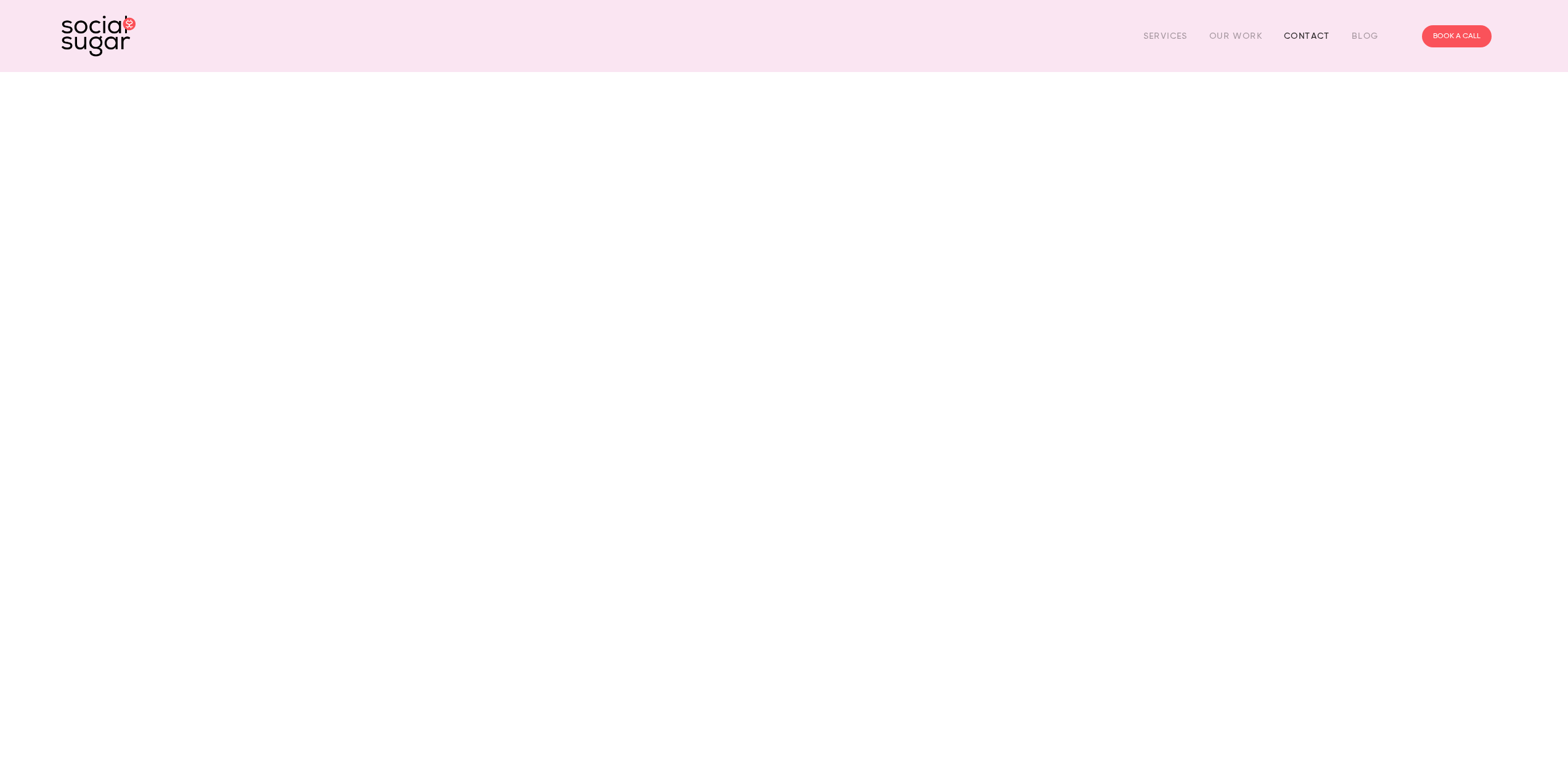
click at [1317, 33] on link "Contact" at bounding box center [1307, 35] width 46 height 19
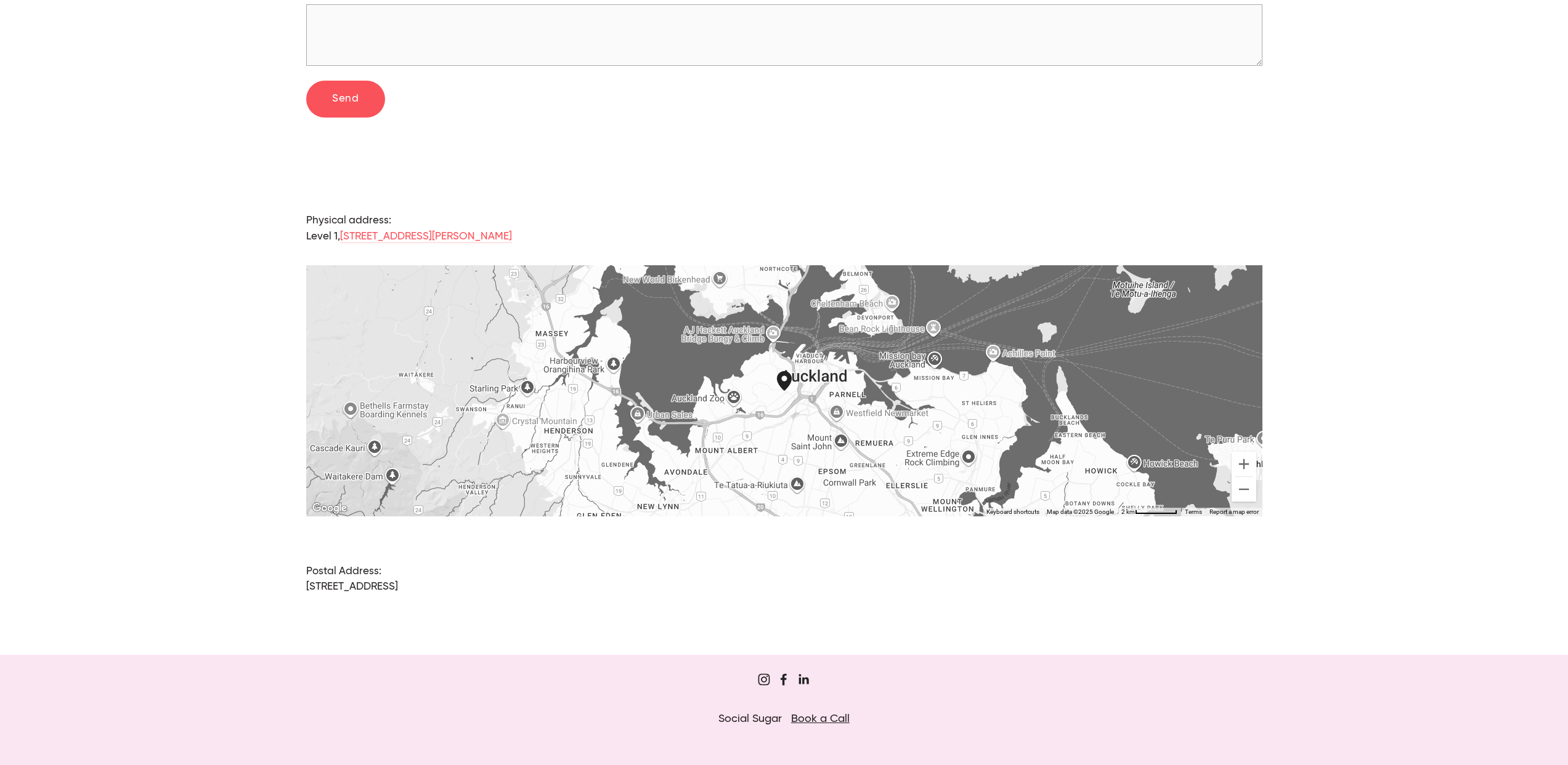
scroll to position [798, 0]
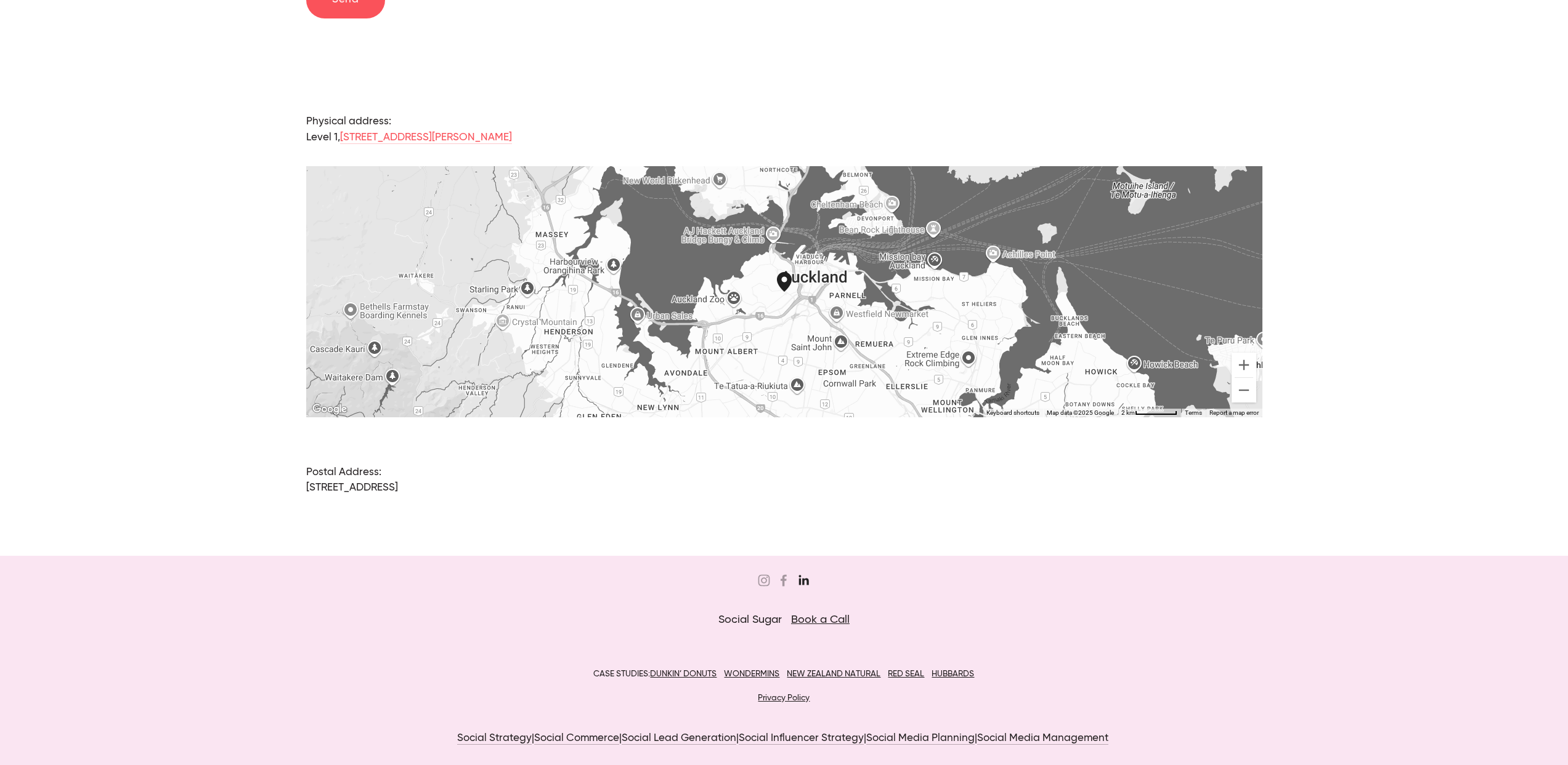
click at [808, 579] on use "Jordan Eley" at bounding box center [803, 580] width 10 height 10
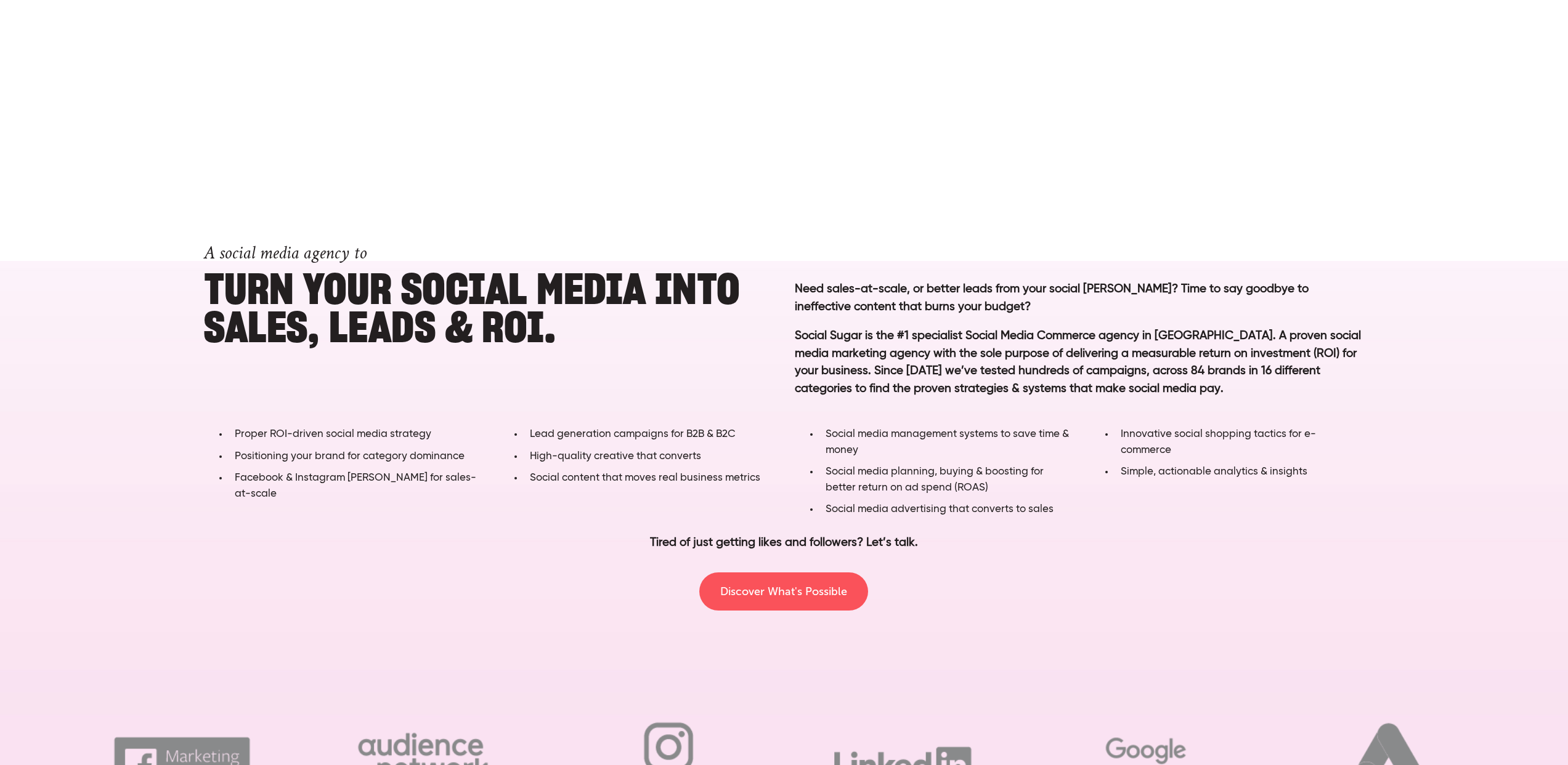
scroll to position [815, 0]
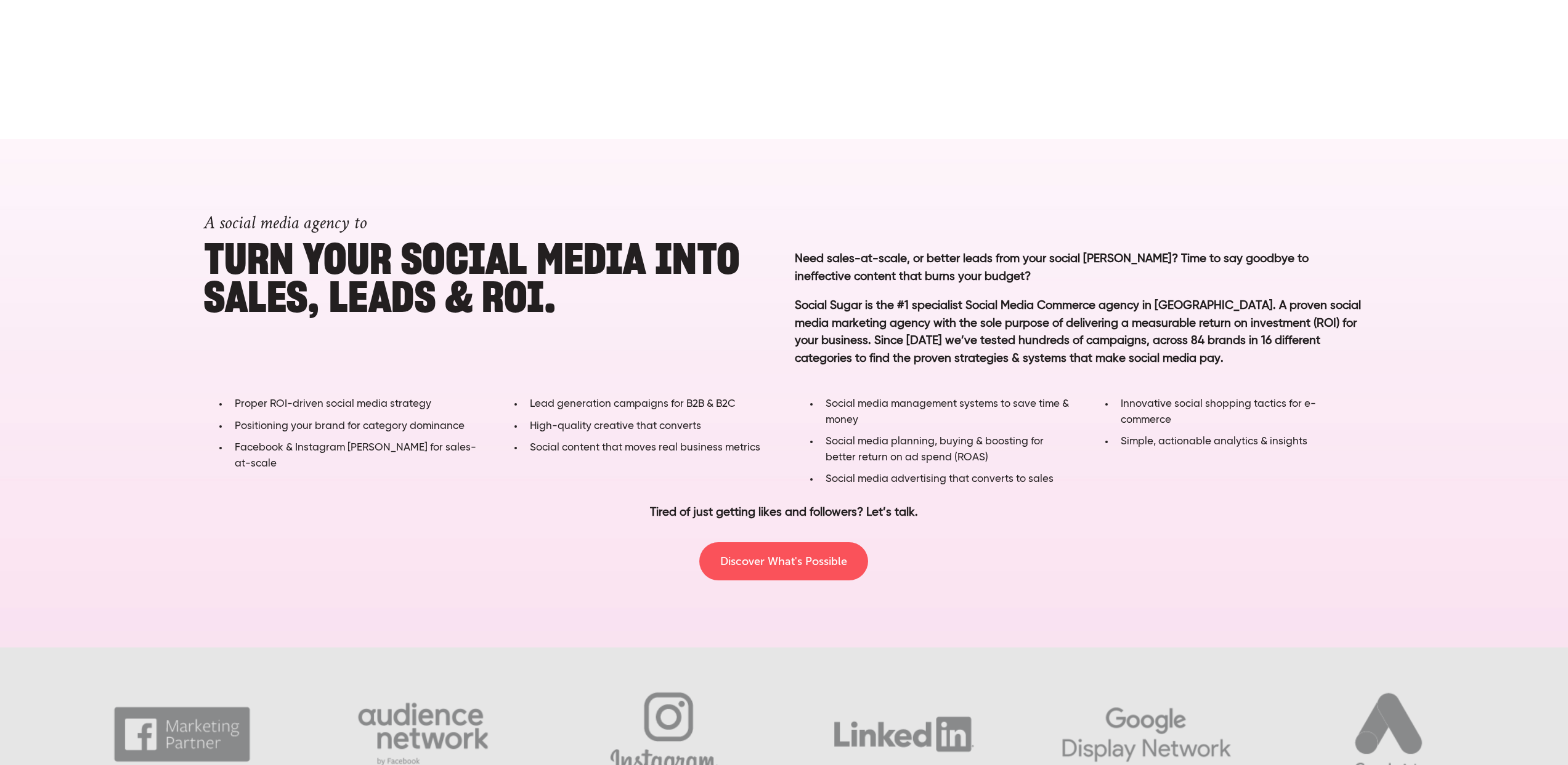
drag, startPoint x: 850, startPoint y: 257, endPoint x: 1119, endPoint y: 258, distance: 269.0
click at [1118, 257] on p "Need sales-at-scale, or better leads from your social [PERSON_NAME]? Time to sa…" at bounding box center [1079, 267] width 570 height 35
click at [1119, 258] on p "Need sales-at-scale, or better leads from your social [PERSON_NAME]? Time to sa…" at bounding box center [1079, 267] width 570 height 35
drag, startPoint x: 1119, startPoint y: 258, endPoint x: 1237, endPoint y: 261, distance: 118.0
click at [1234, 261] on p "Need sales-at-scale, or better leads from your social [PERSON_NAME]? Time to sa…" at bounding box center [1079, 267] width 570 height 35
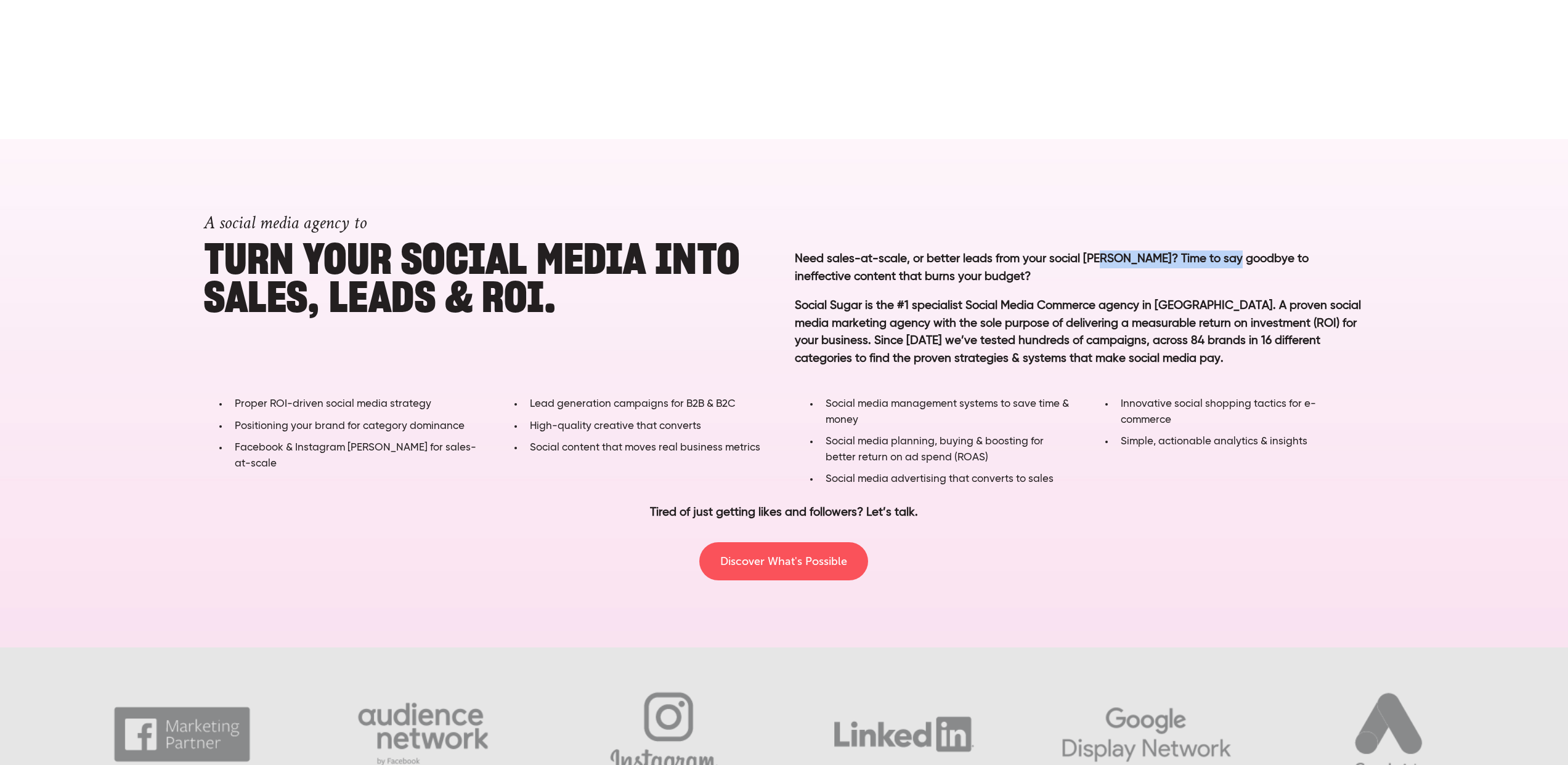
click at [1237, 261] on p "Need sales-at-scale, or better leads from your social [PERSON_NAME]? Time to sa…" at bounding box center [1079, 267] width 570 height 35
drag, startPoint x: 1237, startPoint y: 261, endPoint x: 1319, endPoint y: 261, distance: 82.0
click at [1319, 261] on p "Need sales-at-scale, or better leads from your social [PERSON_NAME]? Time to sa…" at bounding box center [1079, 267] width 570 height 35
drag, startPoint x: 831, startPoint y: 278, endPoint x: 957, endPoint y: 278, distance: 126.0
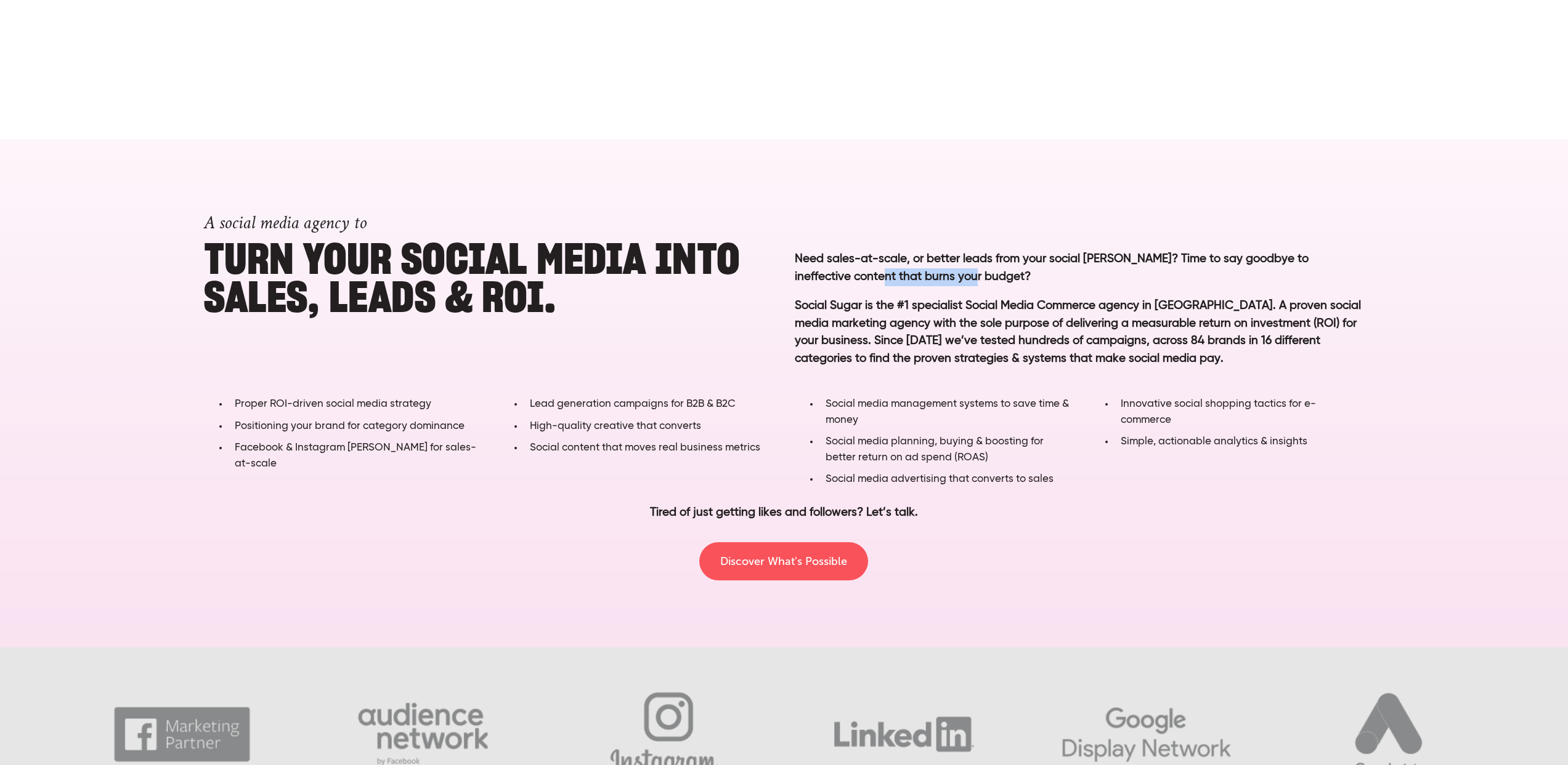
click at [957, 278] on p "Need sales-at-scale, or better leads from your social [PERSON_NAME]? Time to sa…" at bounding box center [1079, 267] width 570 height 35
click at [962, 278] on p "Need sales-at-scale, or better leads from your social [PERSON_NAME]? Time to sa…" at bounding box center [1079, 267] width 570 height 35
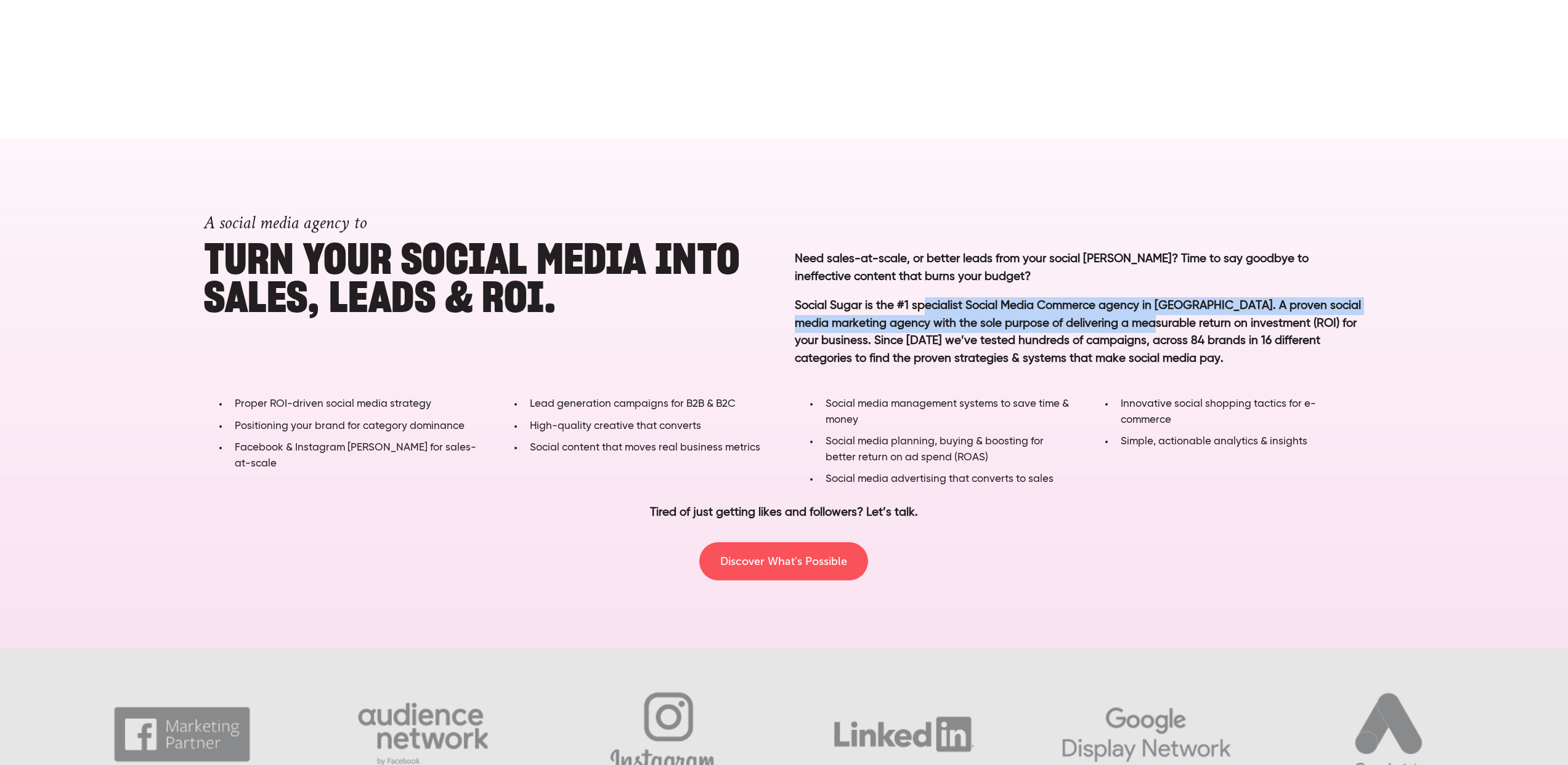
drag, startPoint x: 922, startPoint y: 309, endPoint x: 1152, endPoint y: 331, distance: 231.0
click at [1152, 331] on p "Social Sugar is the #1 specialist Social Media Commerce agency in [GEOGRAPHIC_D…" at bounding box center [1079, 341] width 570 height 89
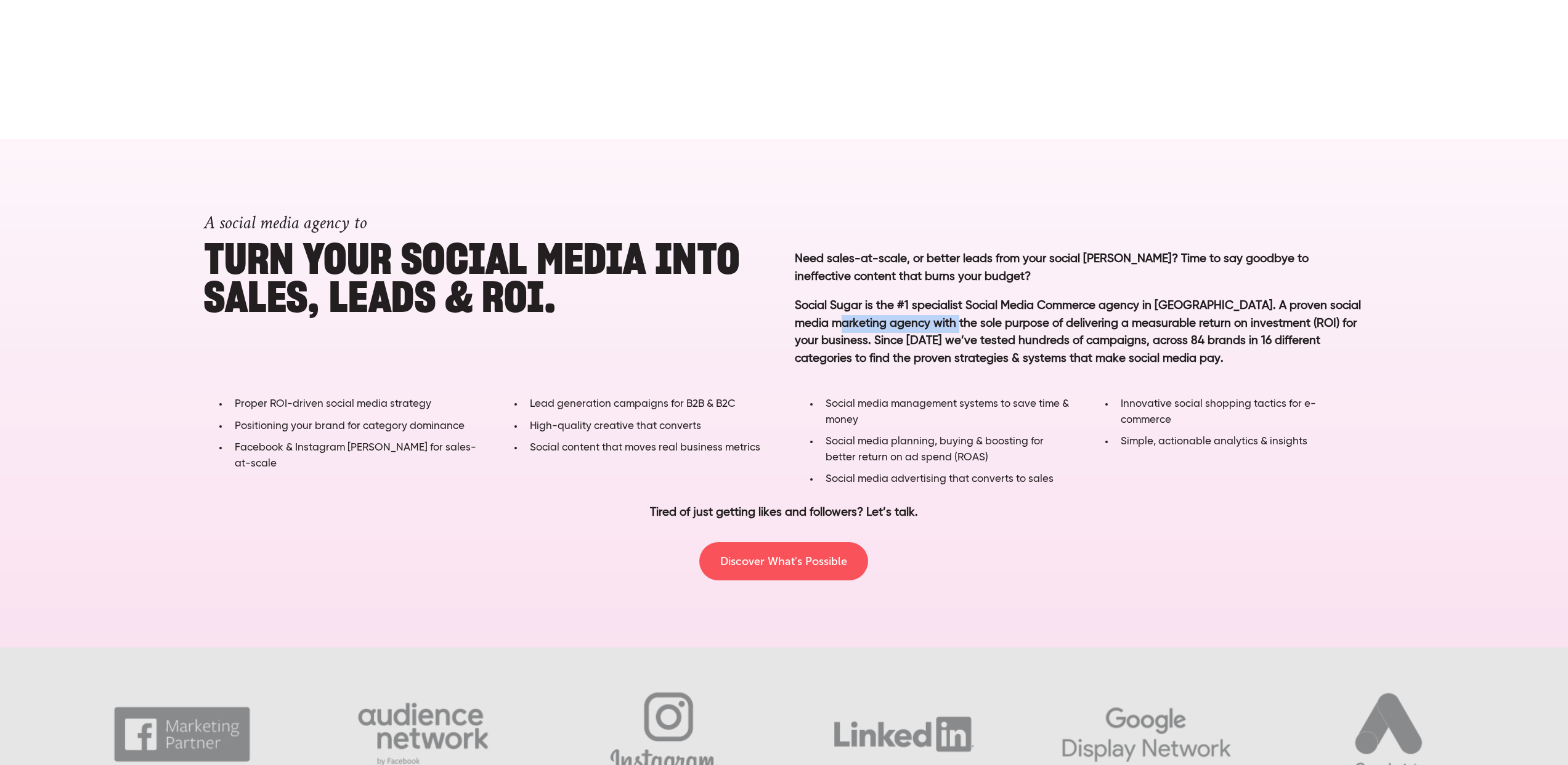
drag, startPoint x: 835, startPoint y: 322, endPoint x: 994, endPoint y: 322, distance: 159.0
click at [994, 322] on p "Social Sugar is the #1 specialist Social Media Commerce agency in [GEOGRAPHIC_D…" at bounding box center [1079, 341] width 570 height 89
drag, startPoint x: 994, startPoint y: 322, endPoint x: 1148, endPoint y: 324, distance: 154.0
click at [1148, 324] on p "Social Sugar is the #1 specialist Social Media Commerce agency in [GEOGRAPHIC_D…" at bounding box center [1079, 341] width 570 height 89
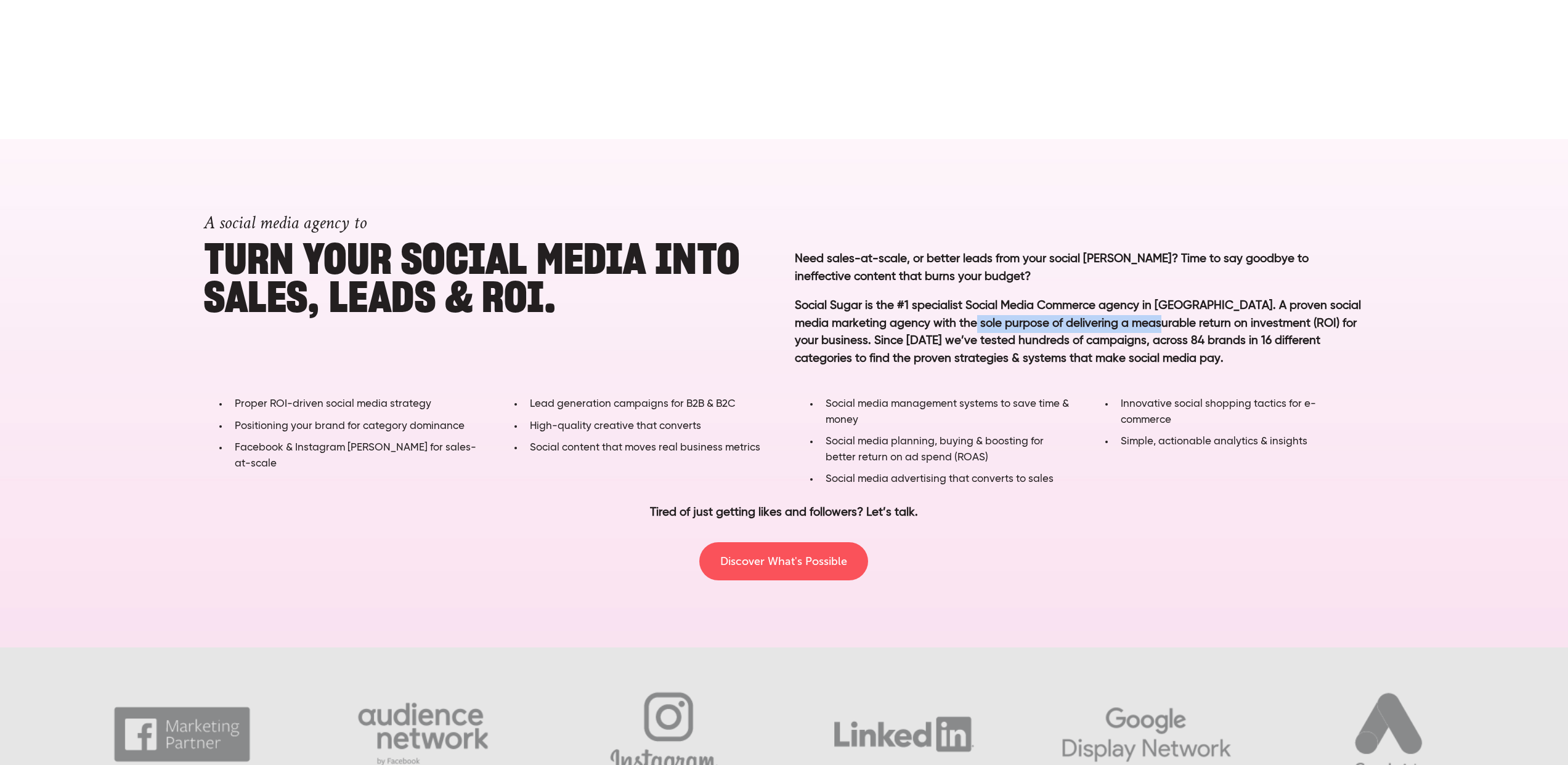
click at [1148, 324] on p "Social Sugar is the #1 specialist Social Media Commerce agency in [GEOGRAPHIC_D…" at bounding box center [1079, 341] width 570 height 89
drag, startPoint x: 1148, startPoint y: 324, endPoint x: 1229, endPoint y: 324, distance: 81.0
click at [1225, 324] on p "Social Sugar is the #1 specialist Social Media Commerce agency in [GEOGRAPHIC_D…" at bounding box center [1079, 341] width 570 height 89
click at [1229, 324] on p "Social Sugar is the #1 specialist Social Media Commerce agency in [GEOGRAPHIC_D…" at bounding box center [1079, 341] width 570 height 89
drag, startPoint x: 890, startPoint y: 345, endPoint x: 1246, endPoint y: 345, distance: 356.0
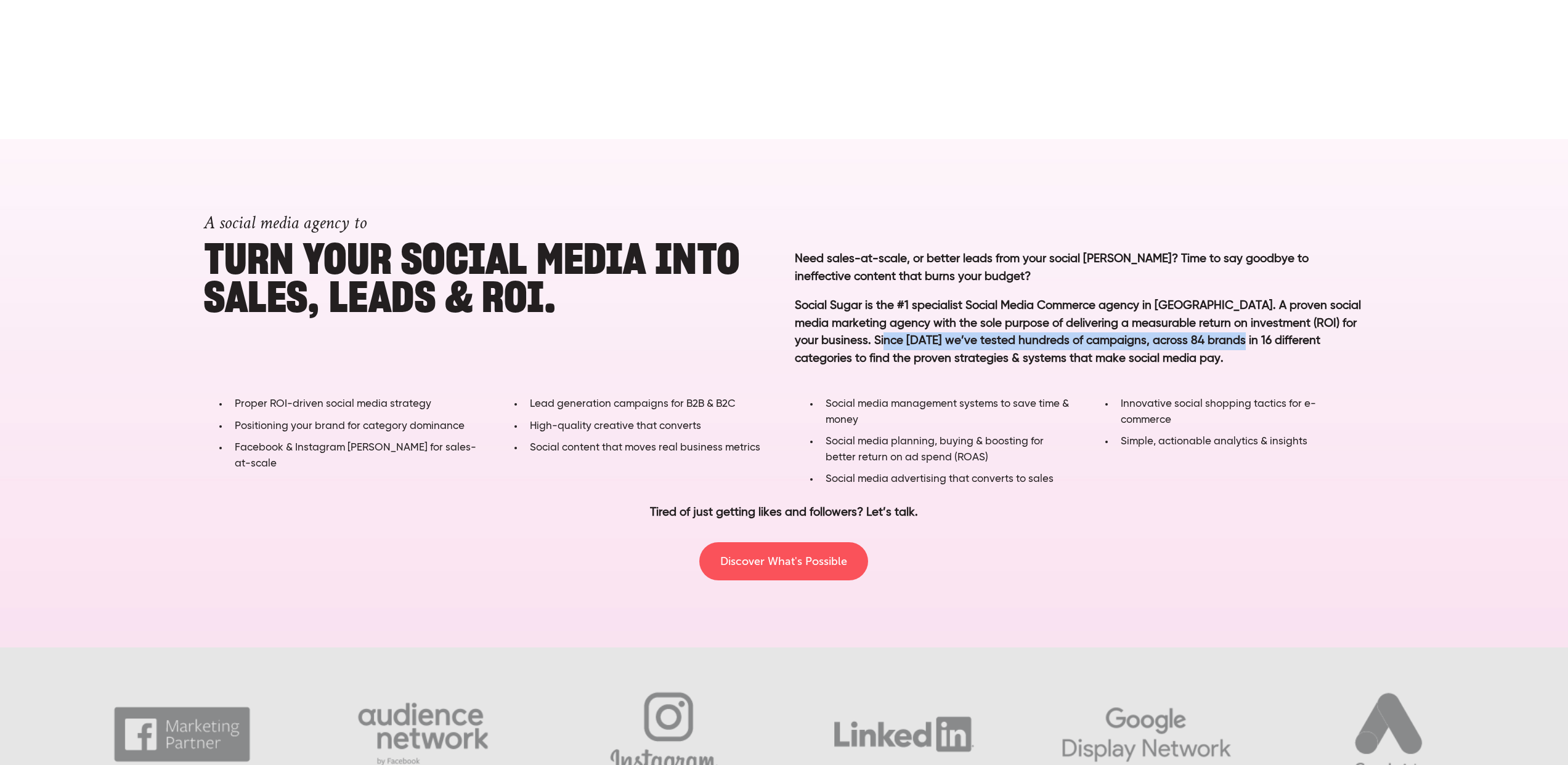
click at [1246, 345] on p "Social Sugar is the #1 specialist Social Media Commerce agency in [GEOGRAPHIC_D…" at bounding box center [1079, 341] width 570 height 89
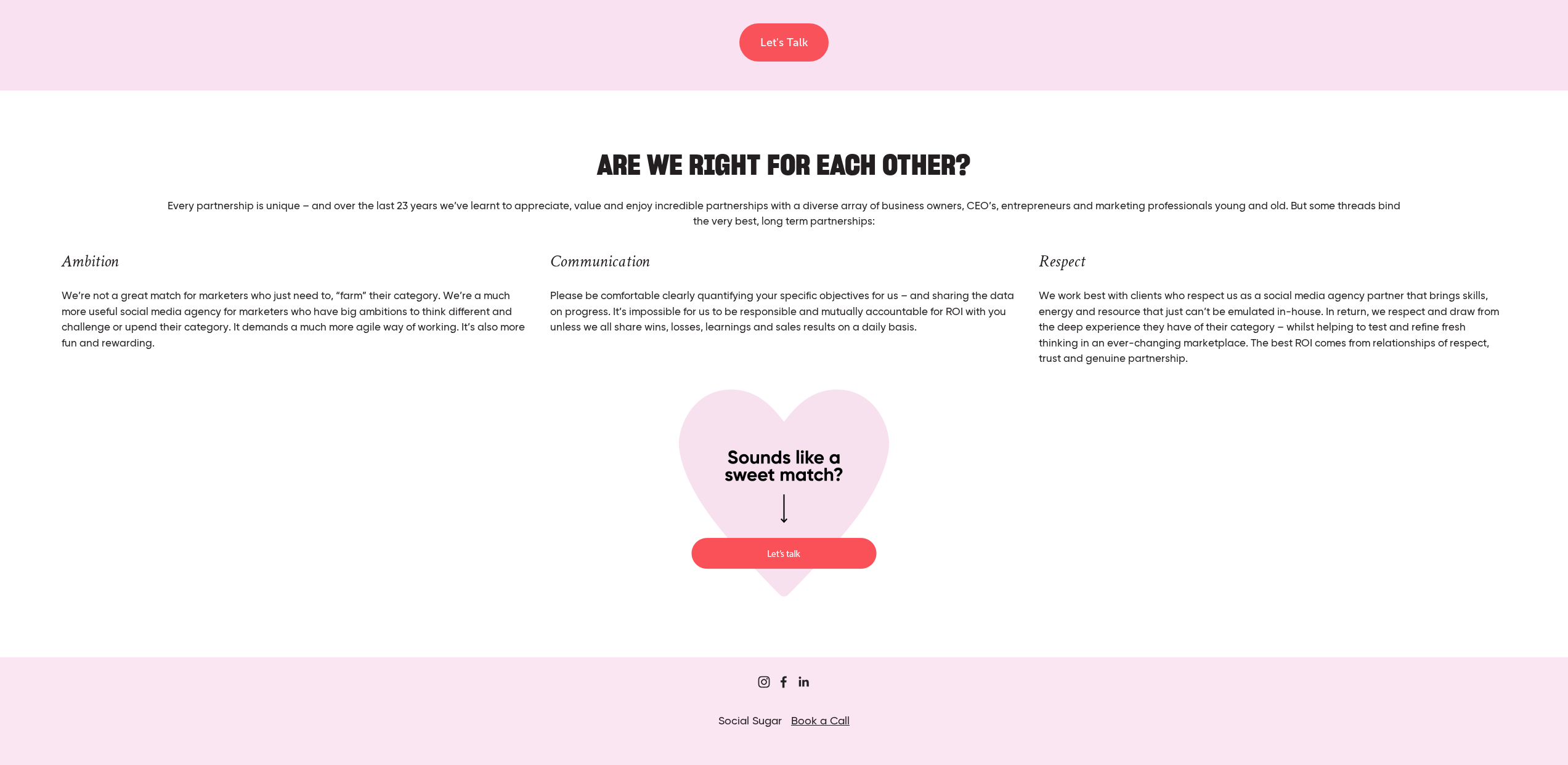
scroll to position [5041, 0]
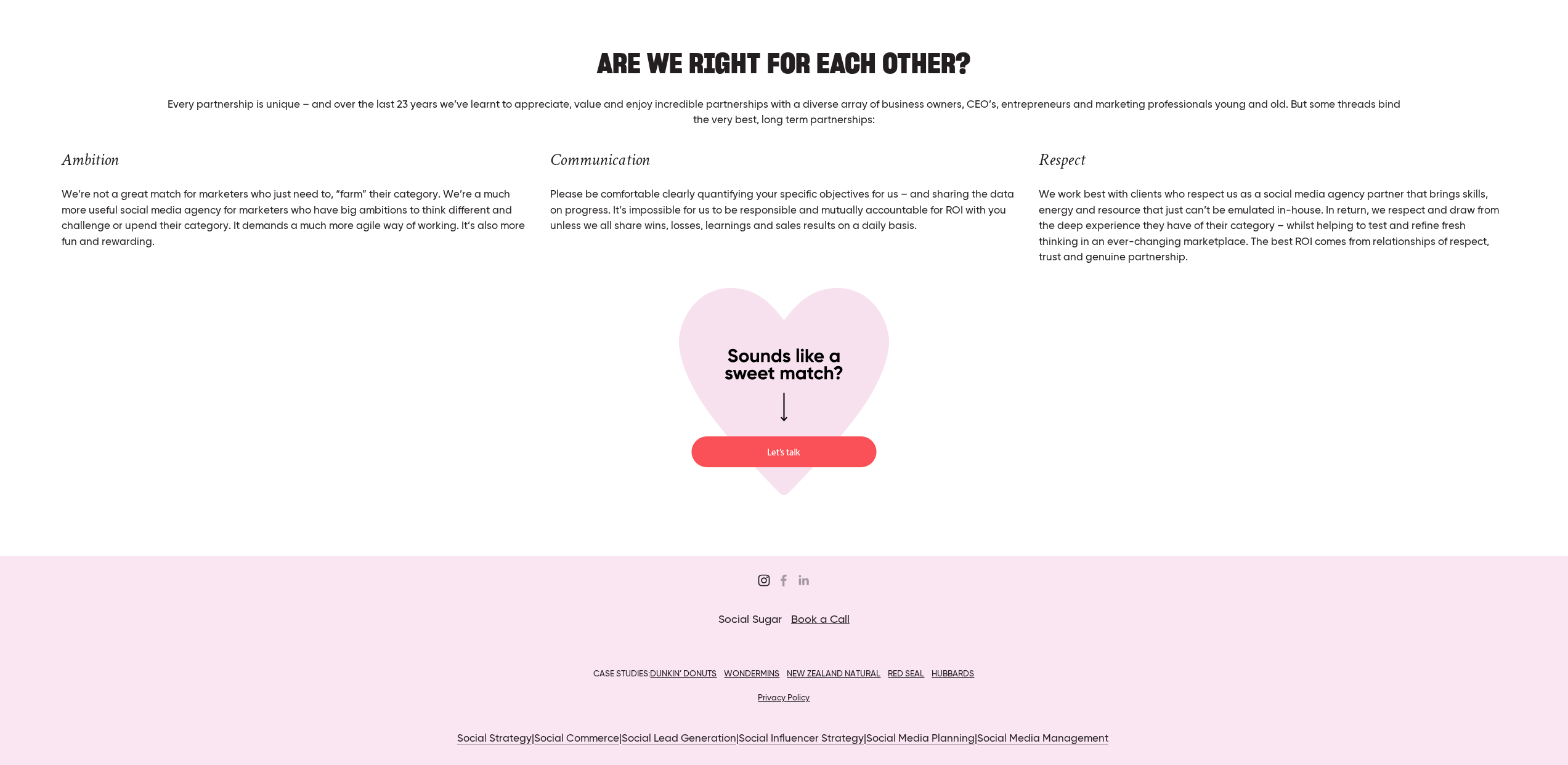
click at [764, 580] on use "Sugar&Partners" at bounding box center [764, 580] width 24 height 24
